Goal: Find contact information

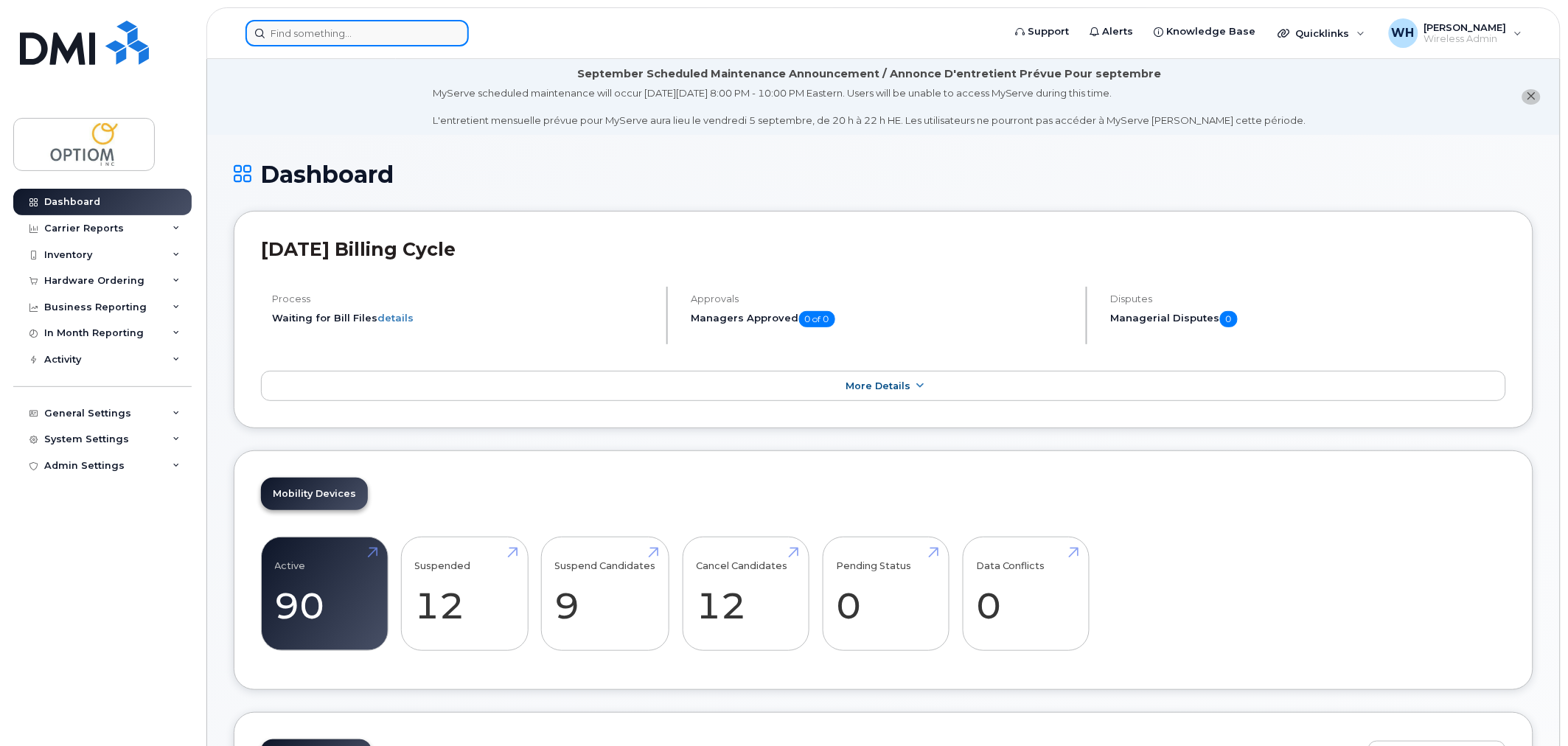
click at [312, 33] on input at bounding box center [357, 33] width 223 height 27
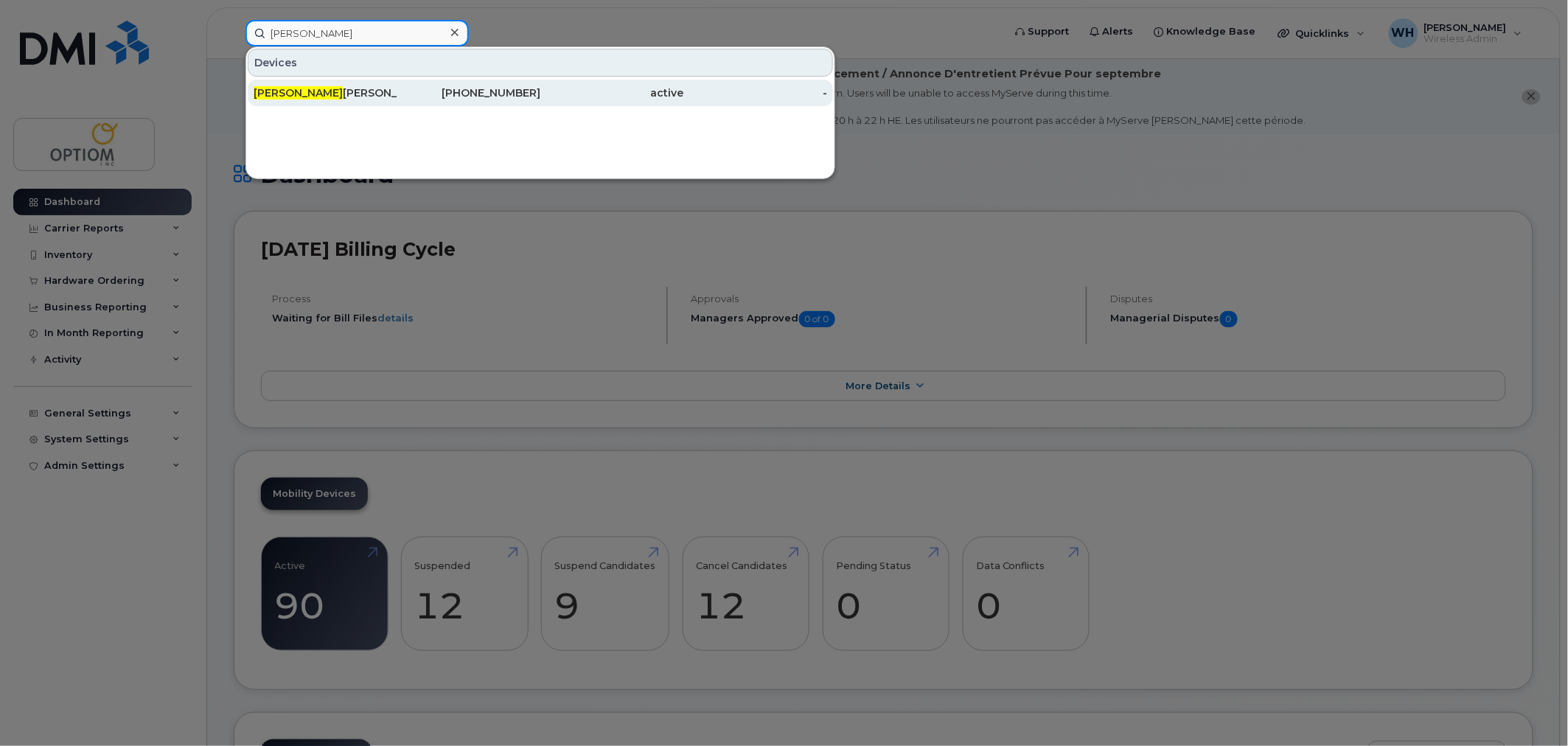
type input "[PERSON_NAME]"
click at [330, 88] on div "[PERSON_NAME]" at bounding box center [326, 93] width 144 height 15
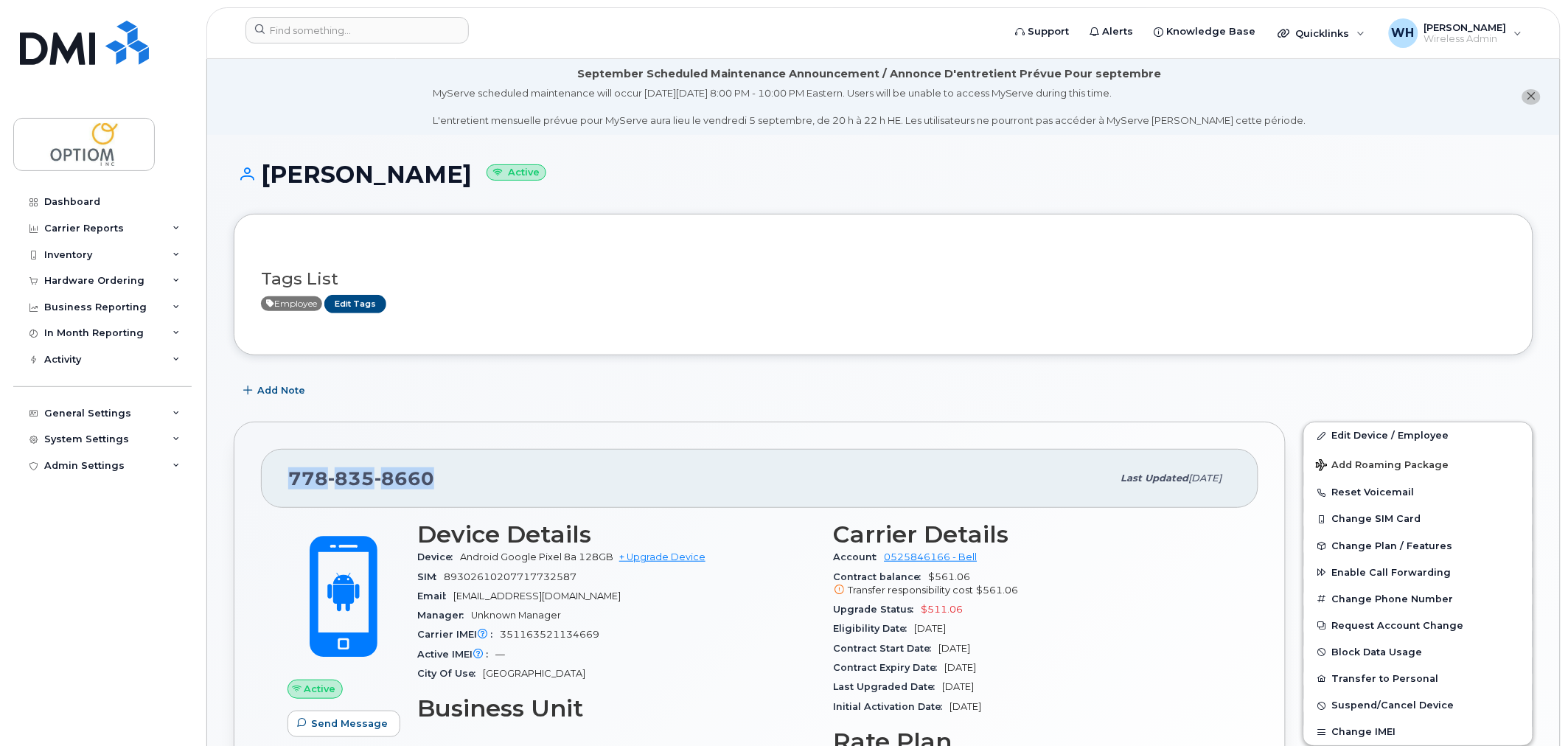
drag, startPoint x: 289, startPoint y: 477, endPoint x: 451, endPoint y: 476, distance: 162.0
click at [451, 476] on div "778 835 8660" at bounding box center [700, 478] width 824 height 31
copy span "778 835 8660"
